Goal: Information Seeking & Learning: Learn about a topic

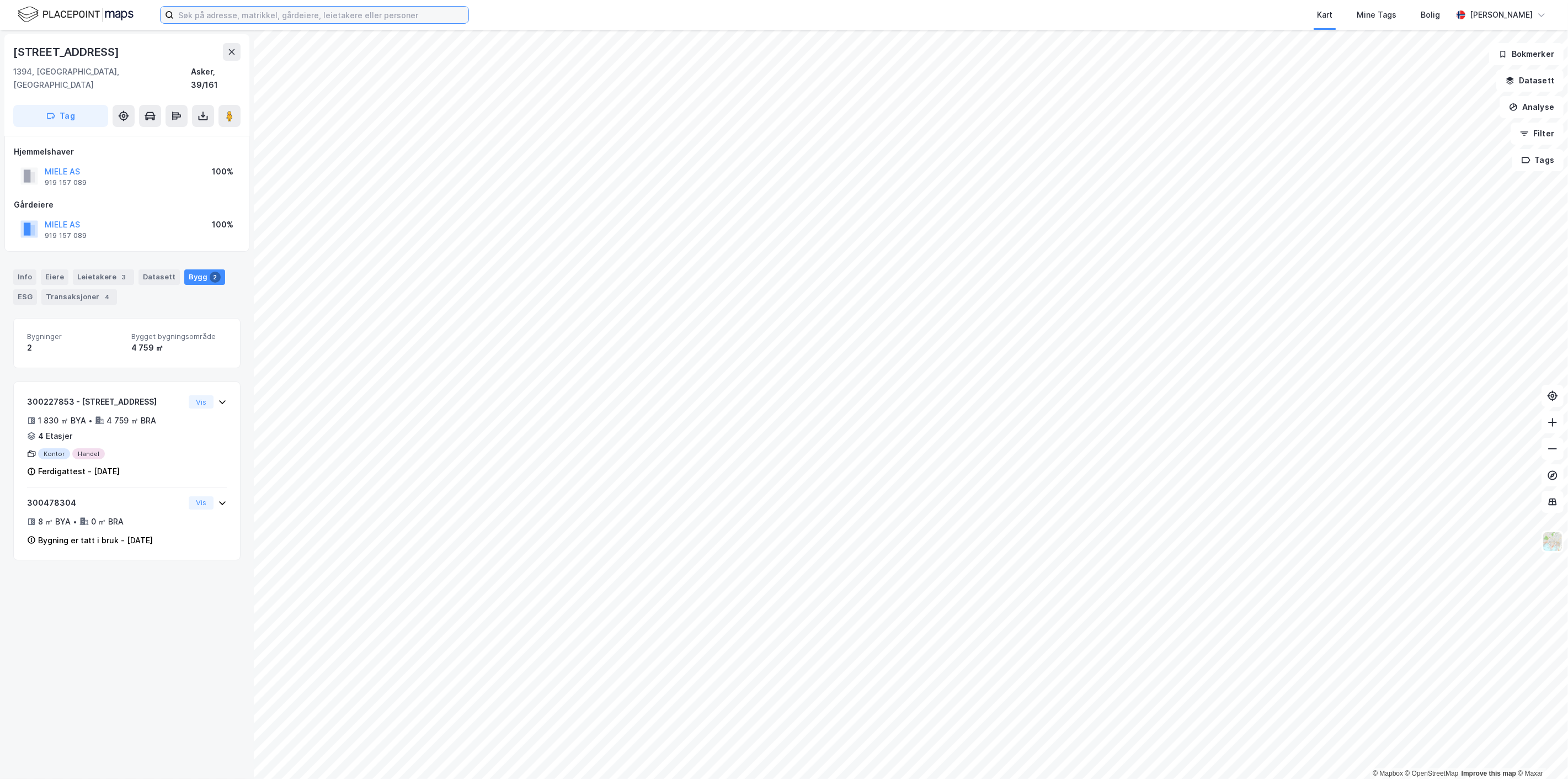
click at [241, 13] on input at bounding box center [321, 14] width 295 height 17
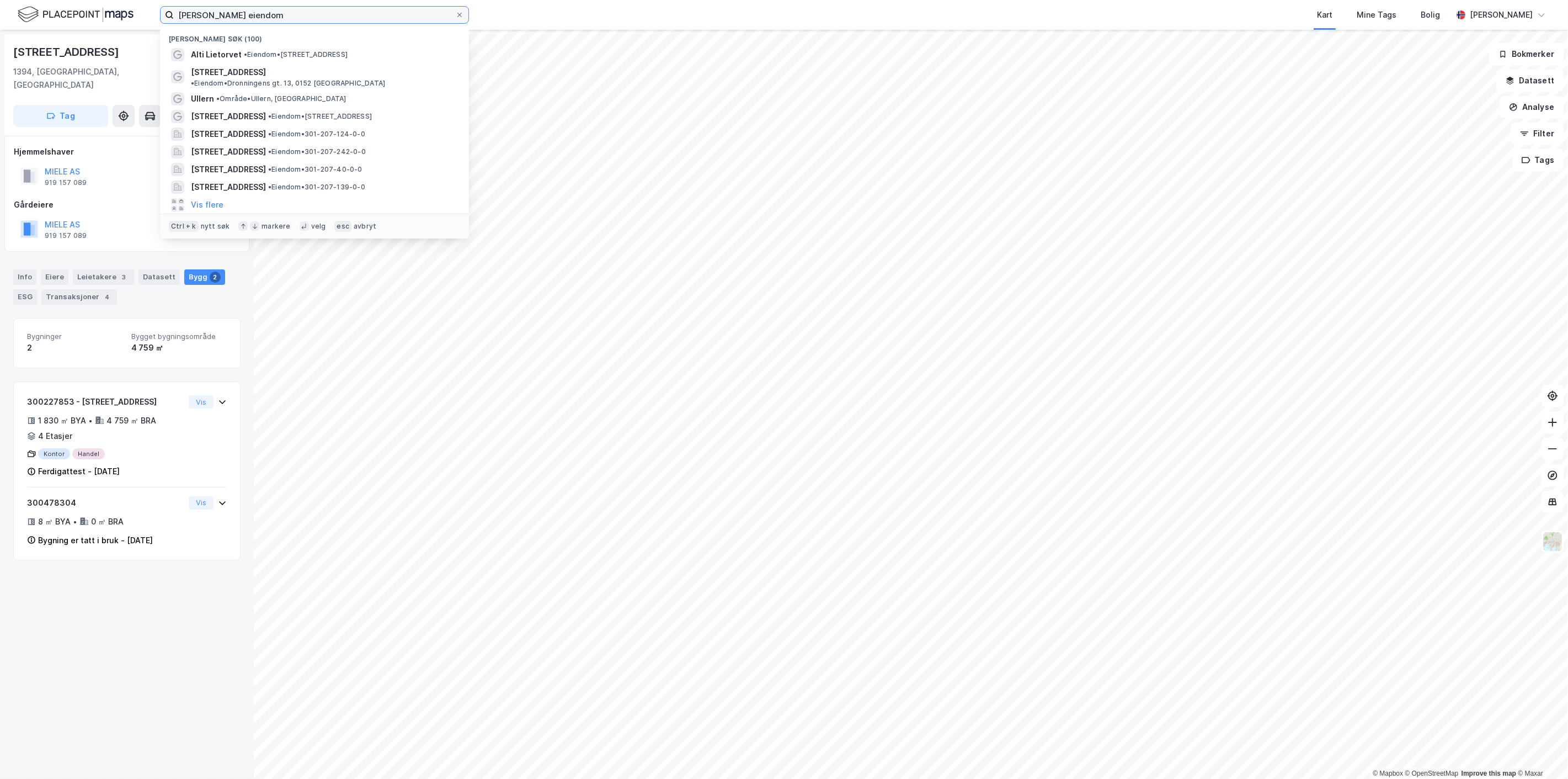
type input "reitan eiendom"
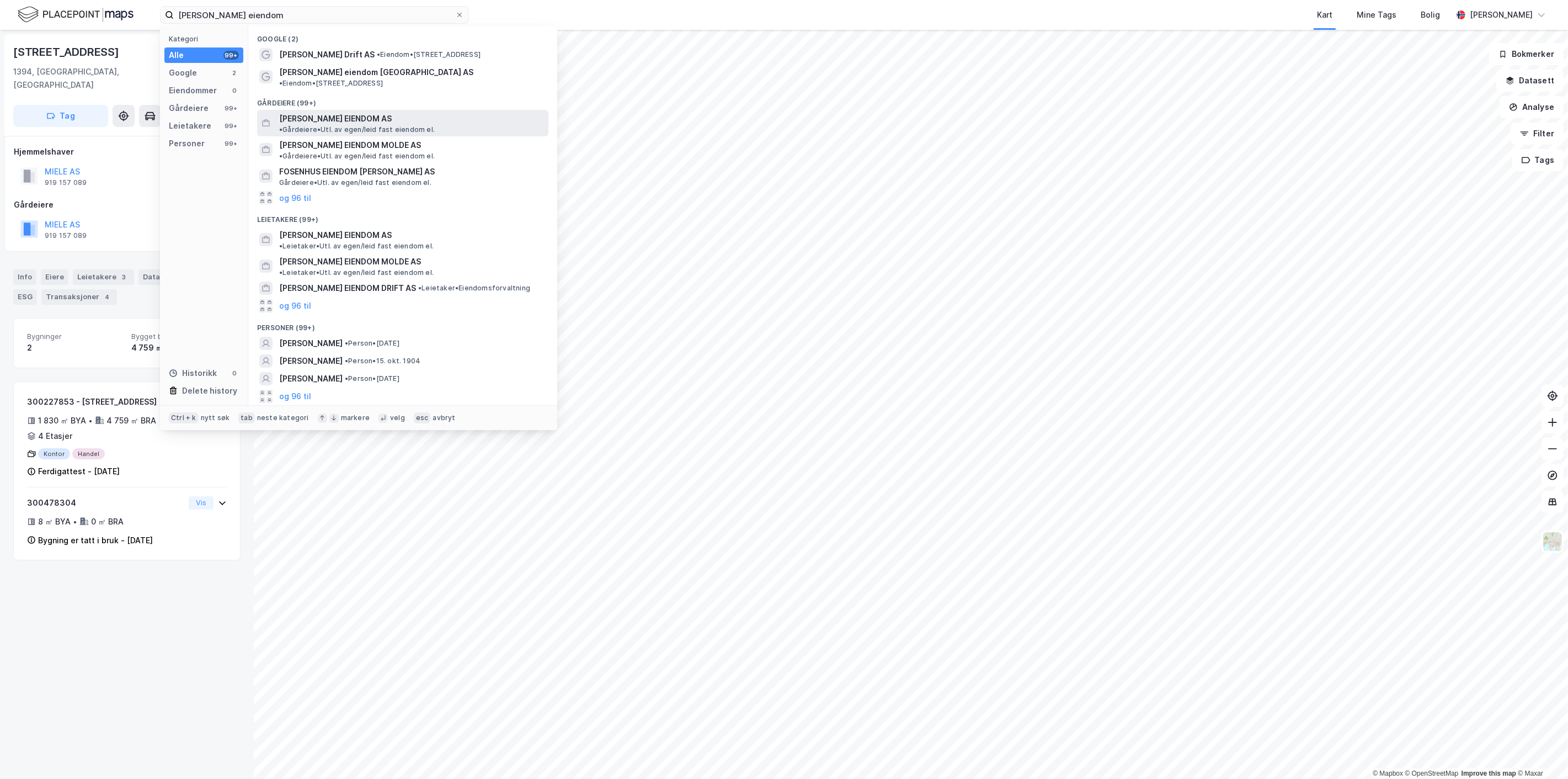
click at [313, 110] on div "REITAN EIENDOM AS • Gårdeiere • Utl. av egen/leid fast eiendom el." at bounding box center [403, 123] width 291 height 26
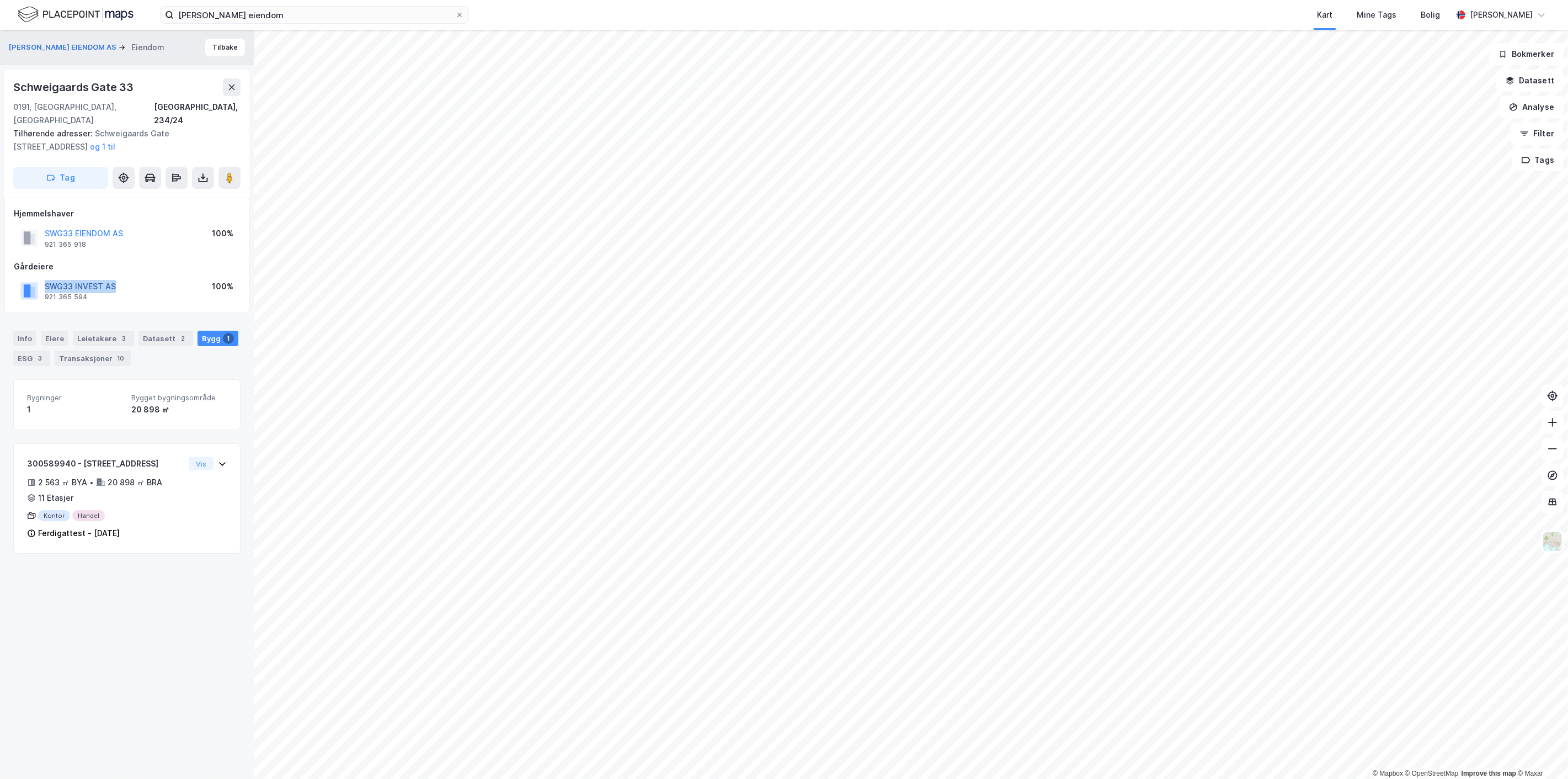
drag, startPoint x: 142, startPoint y: 275, endPoint x: 46, endPoint y: 275, distance: 96.0
click at [46, 278] on div "SWG33 INVEST AS 921 365 594 100%" at bounding box center [127, 291] width 226 height 26
copy button "SWG33 INVEST AS"
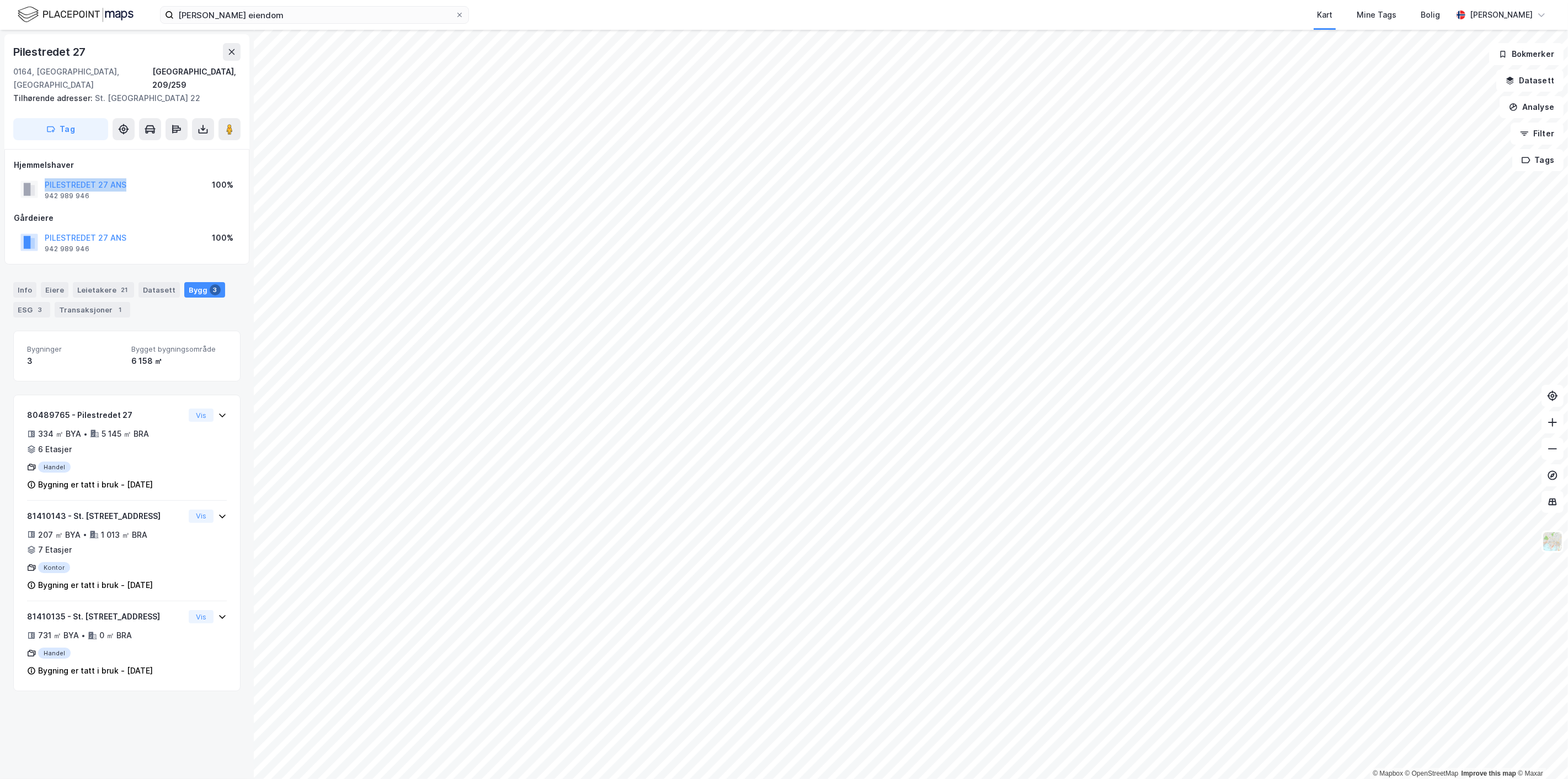
drag, startPoint x: 150, startPoint y: 174, endPoint x: 15, endPoint y: 171, distance: 135.0
click at [15, 176] on div "PILESTREDET 27 ANS 942 989 946 100%" at bounding box center [127, 189] width 226 height 26
copy button "PILESTREDET 27 ANS"
